Goal: Navigation & Orientation: Find specific page/section

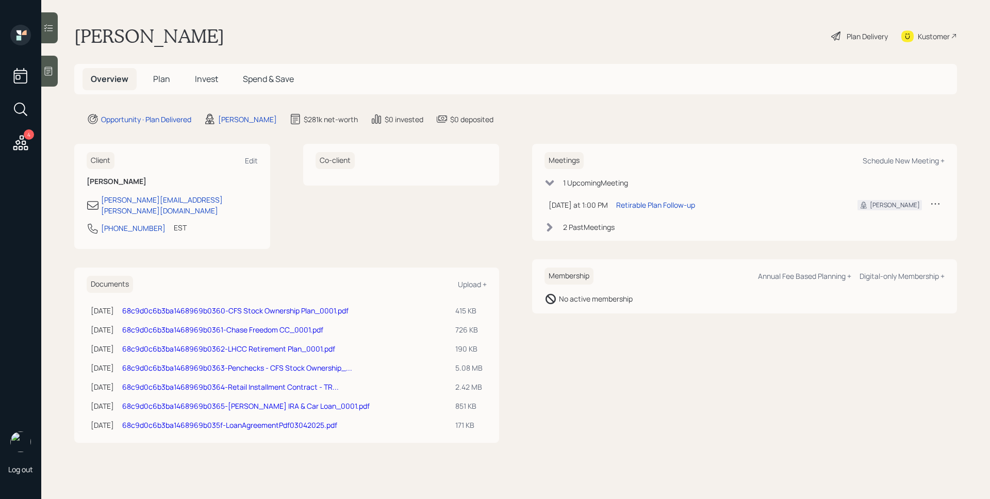
click at [156, 79] on span "Plan" at bounding box center [161, 78] width 17 height 11
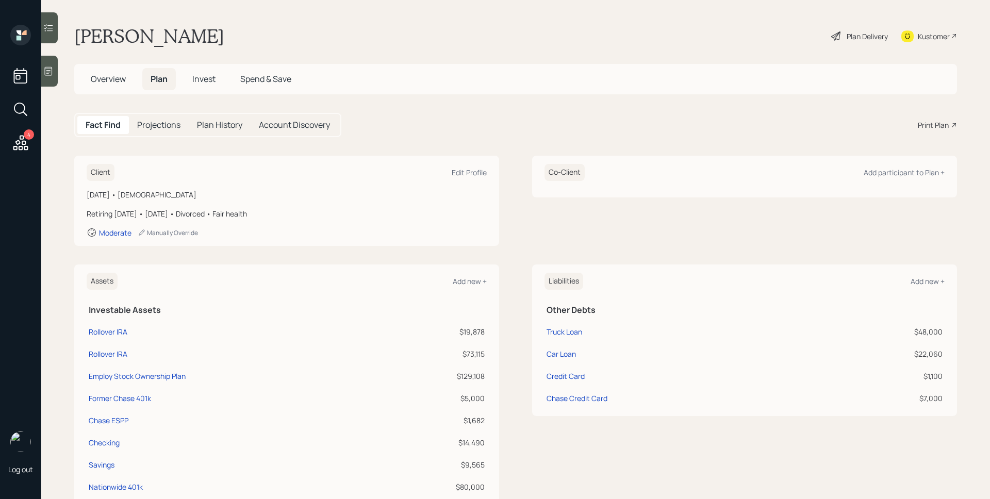
click at [209, 79] on span "Invest" at bounding box center [203, 78] width 23 height 11
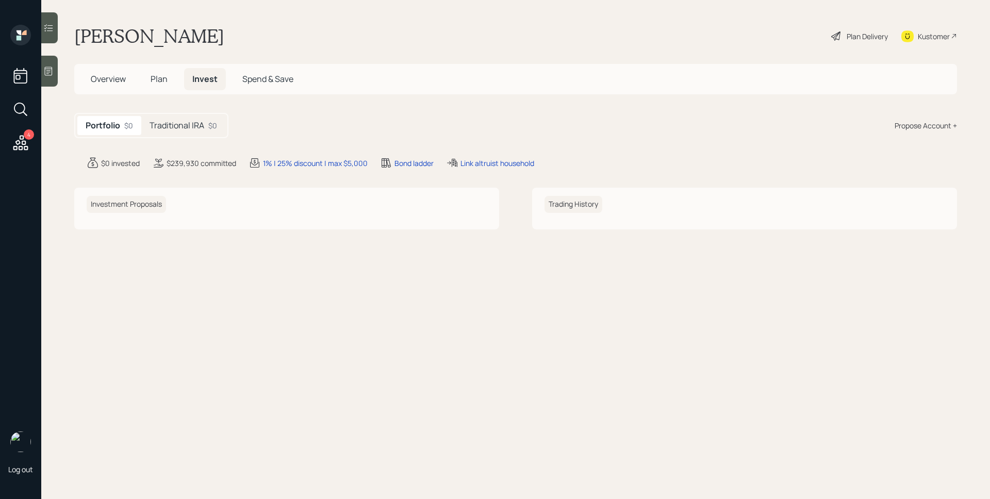
click at [184, 127] on h5 "Traditional IRA" at bounding box center [177, 126] width 55 height 10
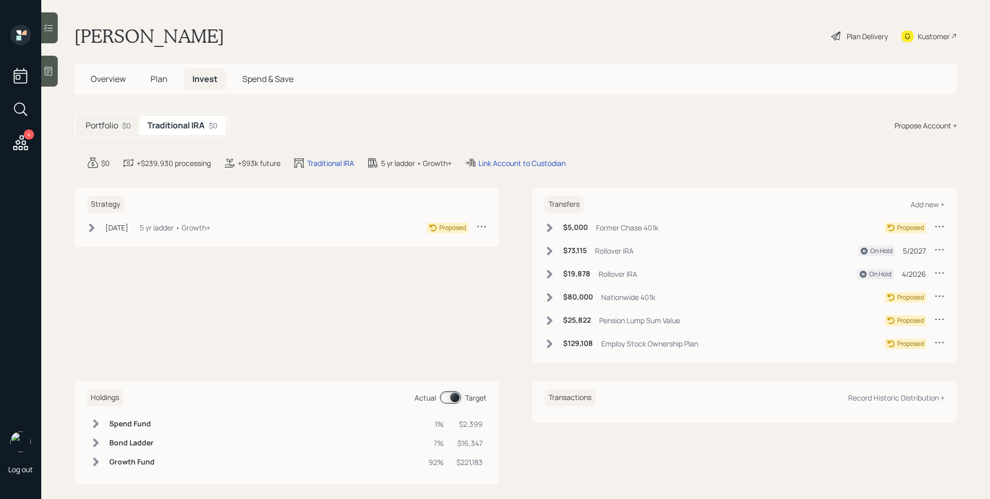
click at [101, 82] on span "Overview" at bounding box center [108, 78] width 35 height 11
